Goal: Information Seeking & Learning: Learn about a topic

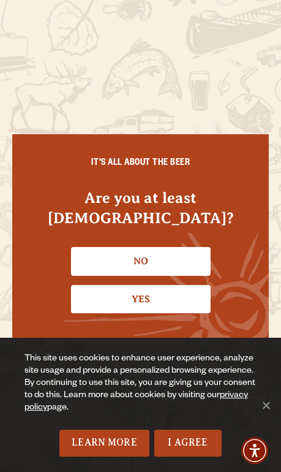
click at [152, 308] on link "Yes" at bounding box center [141, 299] width 140 height 28
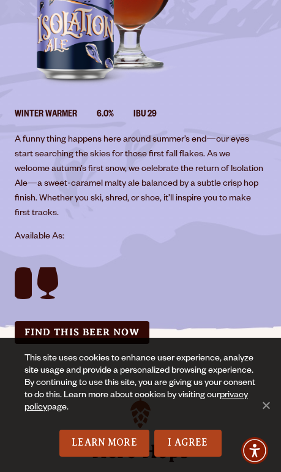
scroll to position [238, 0]
click at [39, 262] on img at bounding box center [57, 275] width 85 height 47
click at [85, 324] on link "Find this Beer Now" at bounding box center [82, 332] width 135 height 23
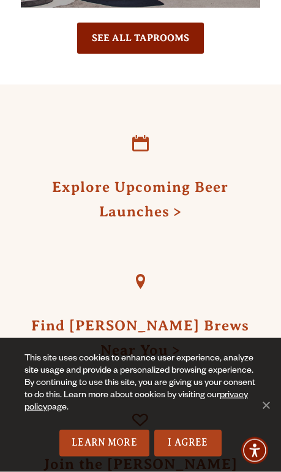
scroll to position [1996, 0]
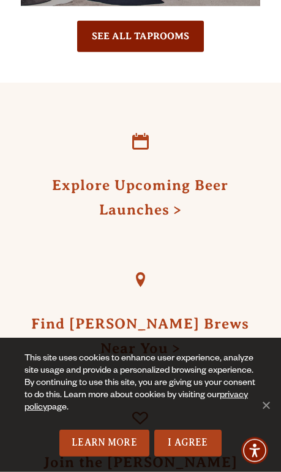
click at [121, 316] on link "Find Odell Brews Near You" at bounding box center [140, 336] width 218 height 40
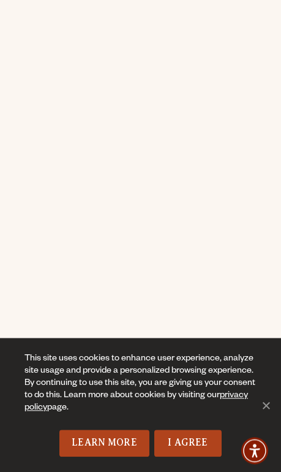
scroll to position [70, 0]
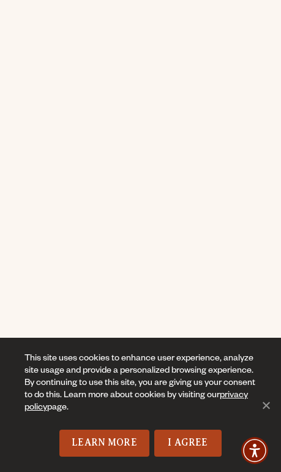
click at [263, 402] on span "Cookie Notice" at bounding box center [266, 405] width 12 height 12
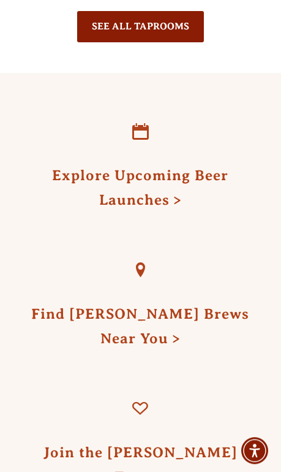
scroll to position [2006, 0]
click at [116, 167] on link "Explore Upcoming Beer Launches" at bounding box center [140, 187] width 176 height 40
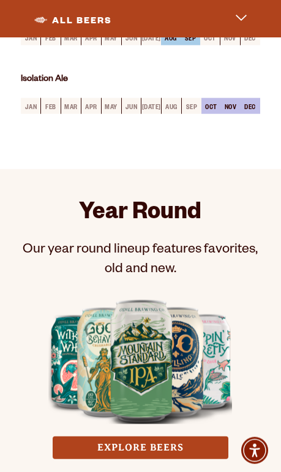
scroll to position [735, 0]
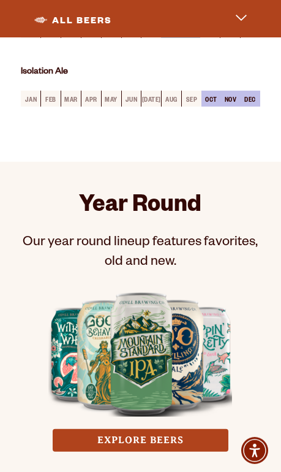
click at [116, 446] on link "EXPLORE BEERS" at bounding box center [141, 440] width 176 height 23
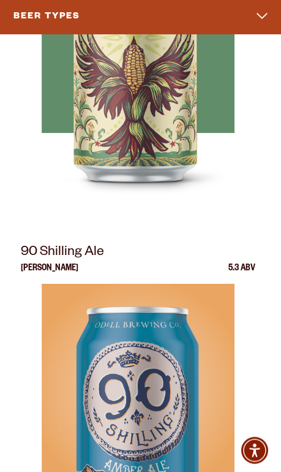
scroll to position [643, 0]
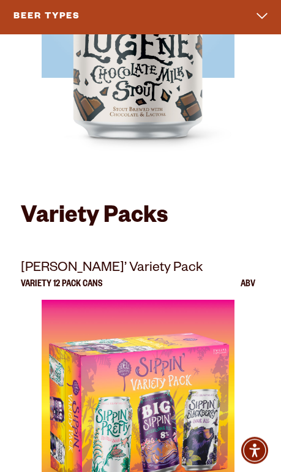
scroll to position [6657, 0]
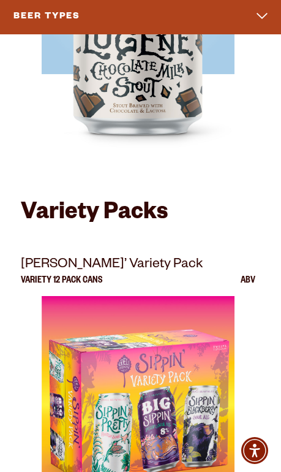
click at [82, 471] on div at bounding box center [138, 449] width 234 height 306
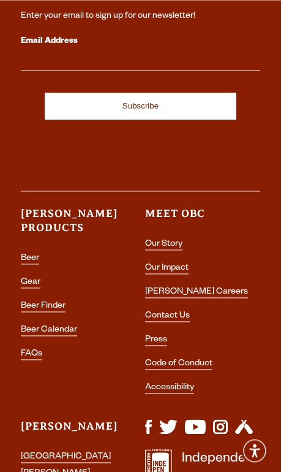
scroll to position [3986, 0]
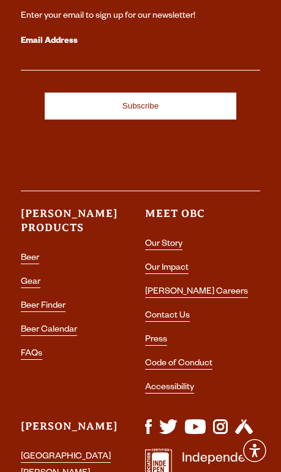
click at [53, 301] on link "Beer Finder" at bounding box center [43, 306] width 45 height 10
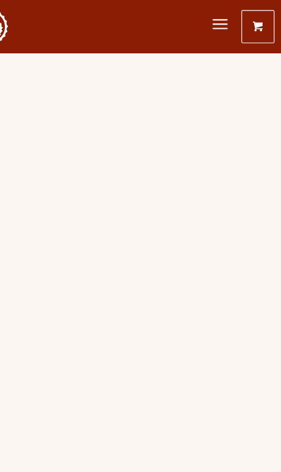
click at [219, 21] on span "Menu" at bounding box center [225, 20] width 13 height 3
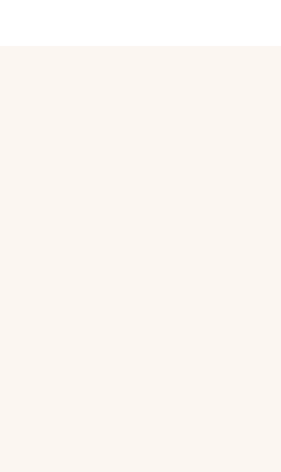
scroll to position [58, 38]
